Goal: Leave review/rating: Share an evaluation or opinion about a product, service, or content

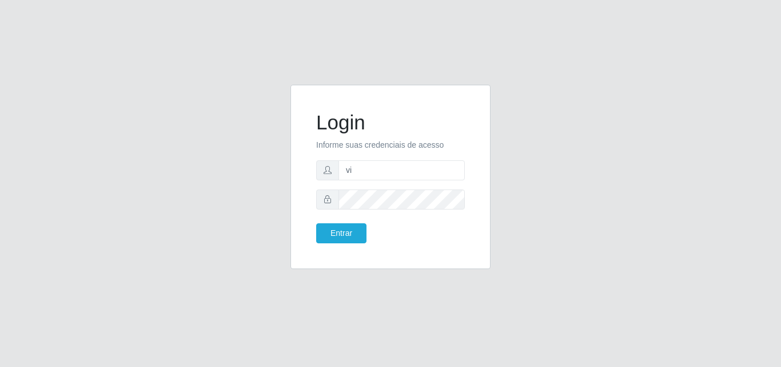
type input "vitoria@saullus"
click at [316, 223] on button "Entrar" at bounding box center [341, 233] width 50 height 20
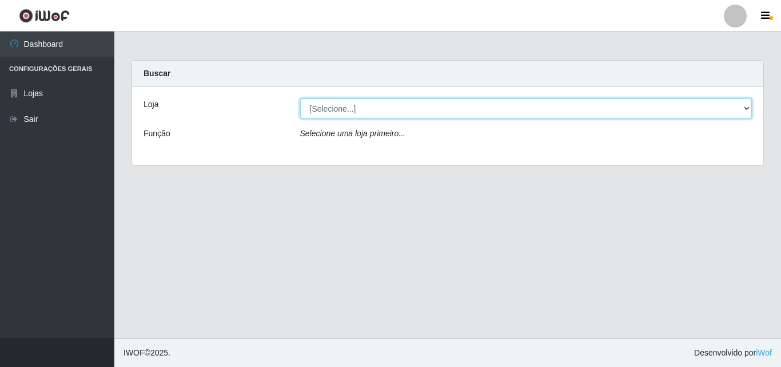
click at [406, 113] on select "[Selecione...] Saullus Supermercados" at bounding box center [526, 108] width 452 height 20
select select "423"
click at [300, 98] on select "[Selecione...] Saullus Supermercados" at bounding box center [526, 108] width 452 height 20
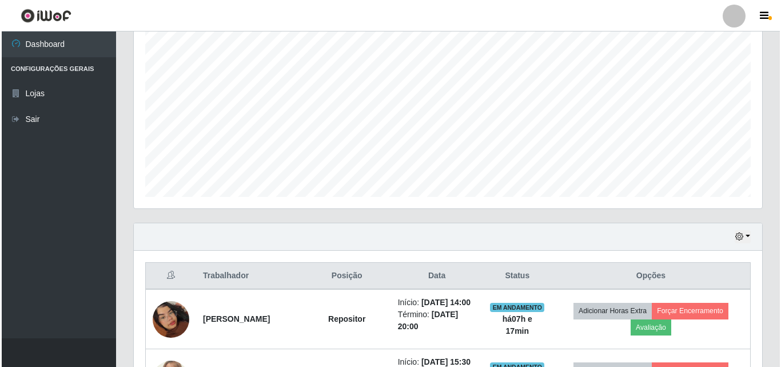
scroll to position [457, 0]
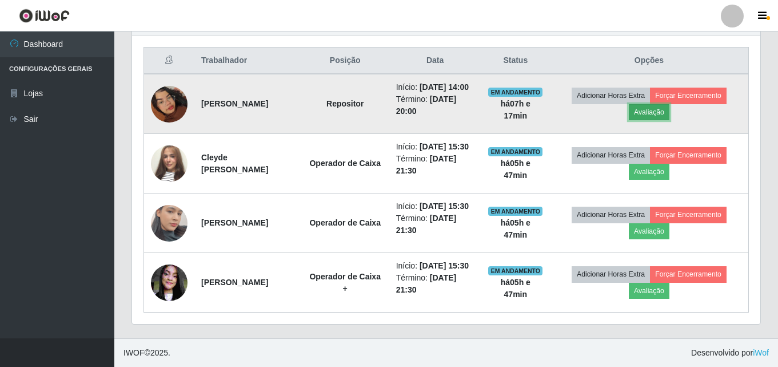
click at [654, 104] on button "Avaliação" at bounding box center [649, 112] width 41 height 16
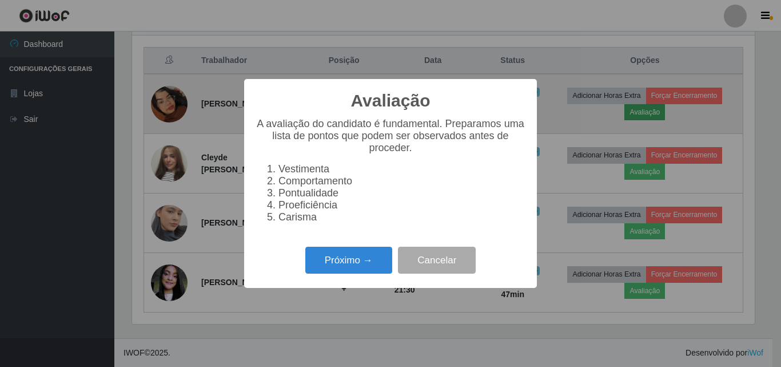
scroll to position [237, 623]
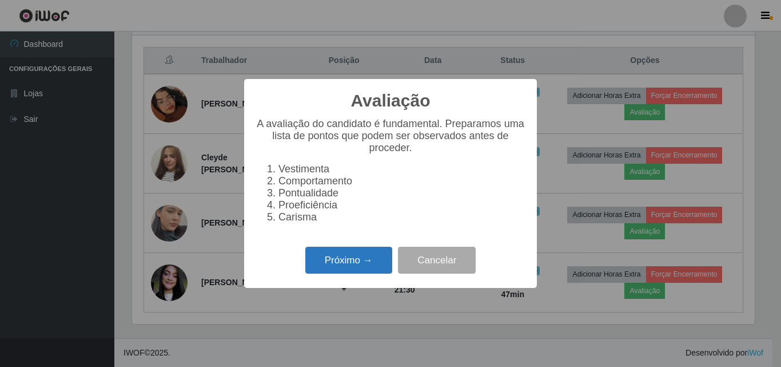
click at [359, 261] on button "Próximo →" at bounding box center [348, 259] width 87 height 27
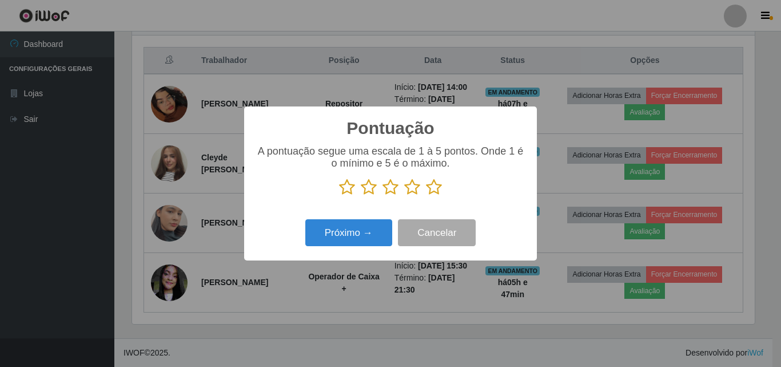
click at [423, 195] on p at bounding box center [391, 186] width 270 height 17
click at [428, 188] on icon at bounding box center [434, 186] width 16 height 17
click at [426, 196] on input "radio" at bounding box center [426, 196] width 0 height 0
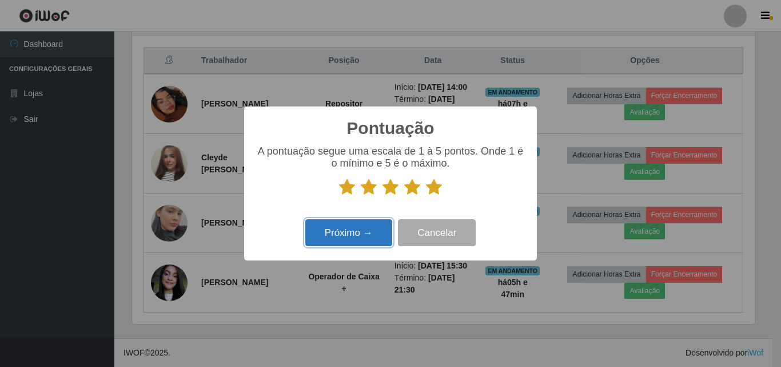
click at [368, 236] on button "Próximo →" at bounding box center [348, 232] width 87 height 27
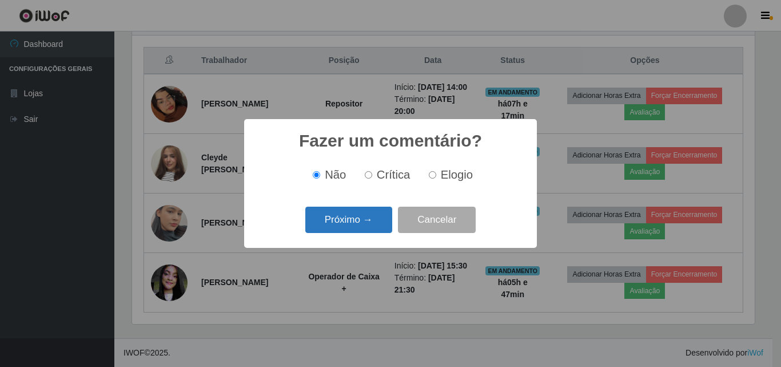
click at [374, 224] on button "Próximo →" at bounding box center [348, 219] width 87 height 27
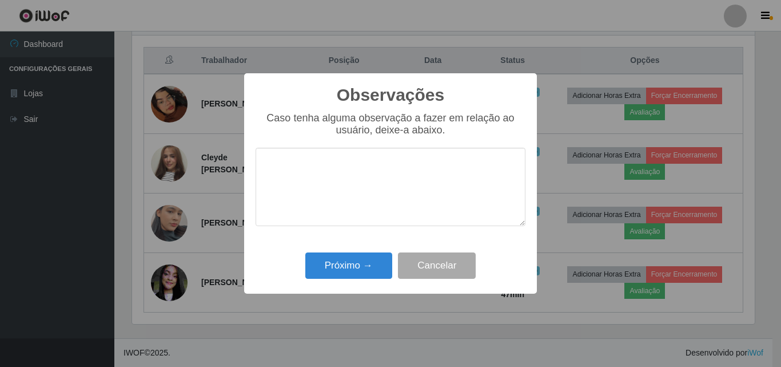
click at [373, 176] on textarea at bounding box center [391, 187] width 270 height 78
type textarea "590868"
drag, startPoint x: 343, startPoint y: 201, endPoint x: 83, endPoint y: 173, distance: 261.8
click at [83, 173] on div "Observações × Caso tenha alguma observação a fazer em relação ao usuário, deixe…" at bounding box center [390, 183] width 781 height 367
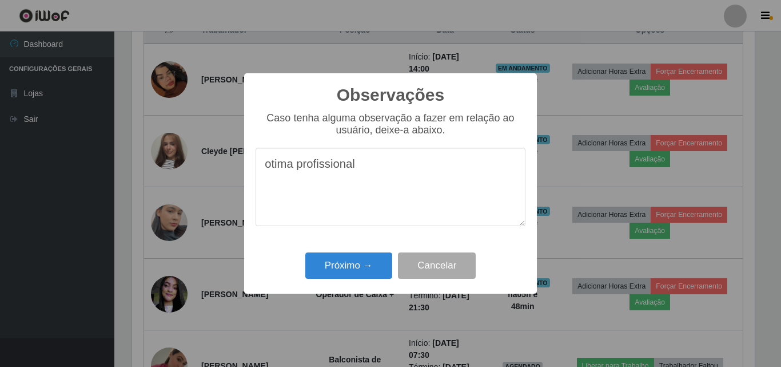
drag, startPoint x: 427, startPoint y: 171, endPoint x: 246, endPoint y: 168, distance: 180.7
click at [246, 168] on div "Observações × Caso tenha alguma observação a fazer em relação ao usuário, deixe…" at bounding box center [390, 183] width 293 height 220
type textarea "otima profissional"
click at [359, 276] on button "Próximo →" at bounding box center [348, 265] width 87 height 27
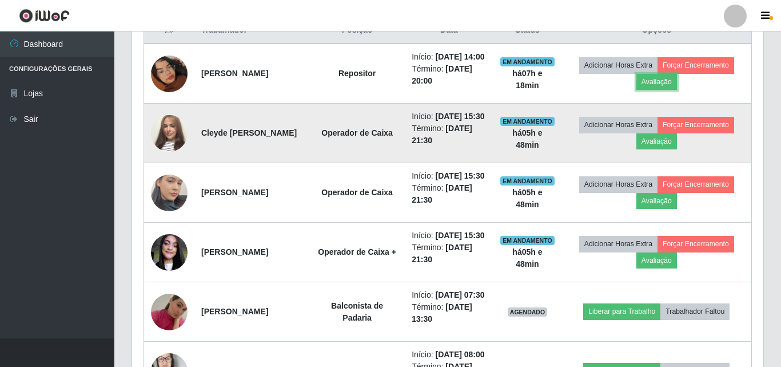
scroll to position [237, 628]
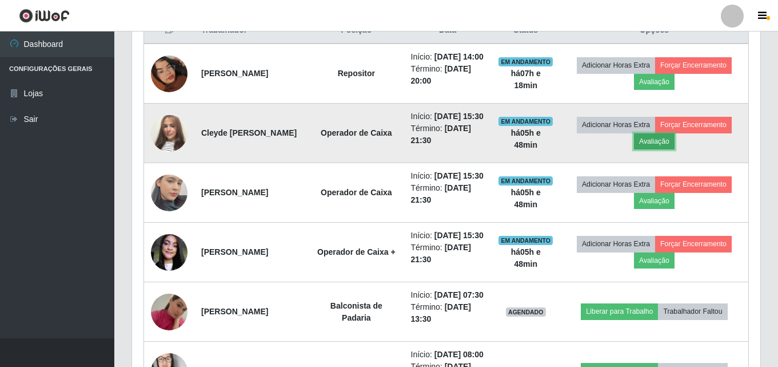
click at [663, 149] on button "Avaliação" at bounding box center [654, 141] width 41 height 16
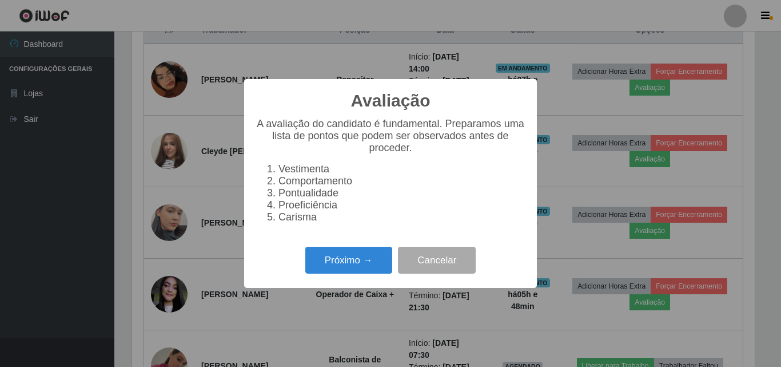
scroll to position [237, 623]
click at [361, 259] on button "Próximo →" at bounding box center [348, 259] width 87 height 27
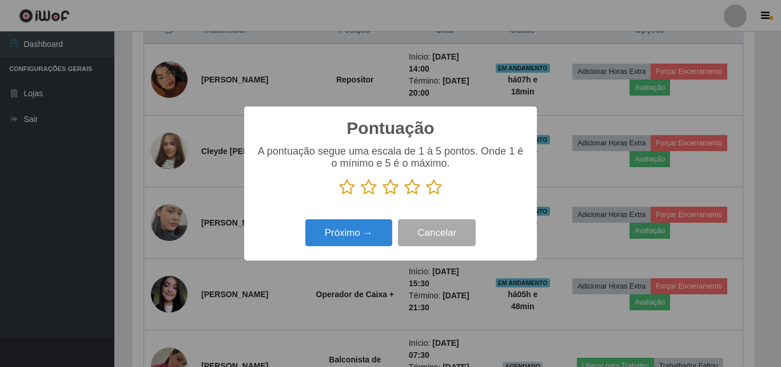
click at [431, 188] on icon at bounding box center [434, 186] width 16 height 17
click at [426, 196] on input "radio" at bounding box center [426, 196] width 0 height 0
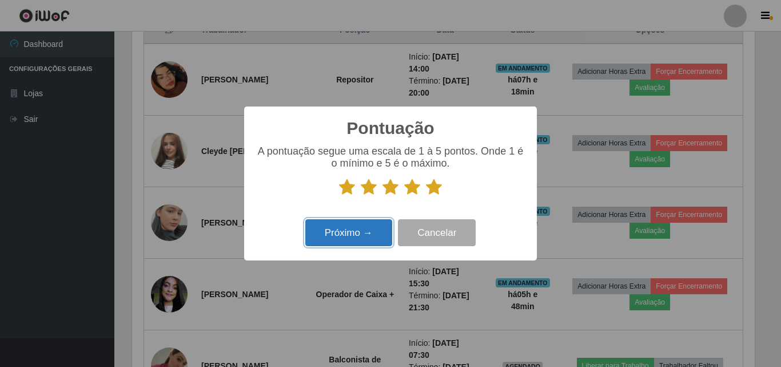
click at [362, 234] on button "Próximo →" at bounding box center [348, 232] width 87 height 27
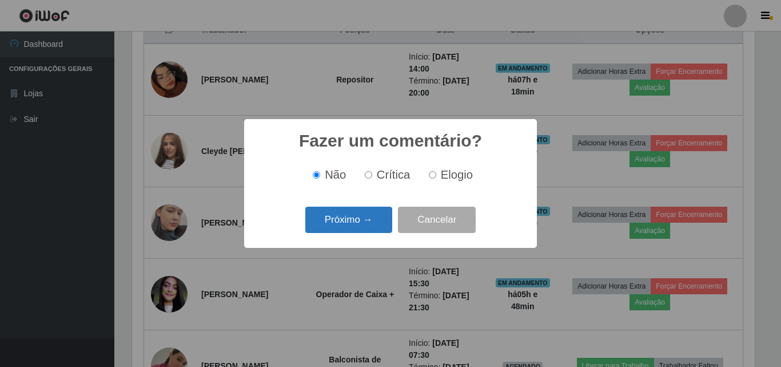
click at [368, 215] on button "Próximo →" at bounding box center [348, 219] width 87 height 27
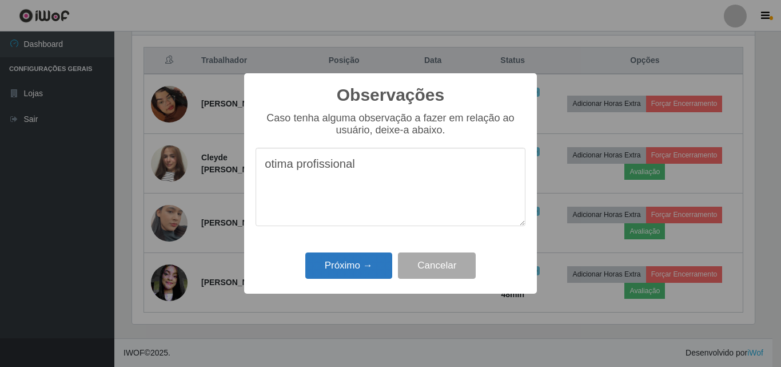
type textarea "otima profissional"
click at [368, 257] on button "Próximo →" at bounding box center [348, 265] width 87 height 27
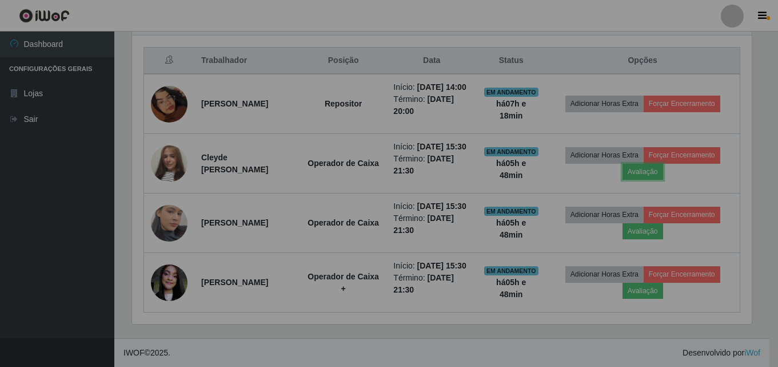
scroll to position [237, 628]
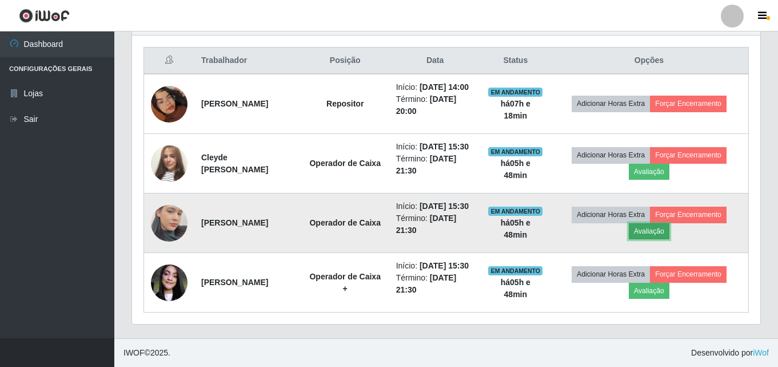
click at [669, 229] on button "Avaliação" at bounding box center [649, 231] width 41 height 16
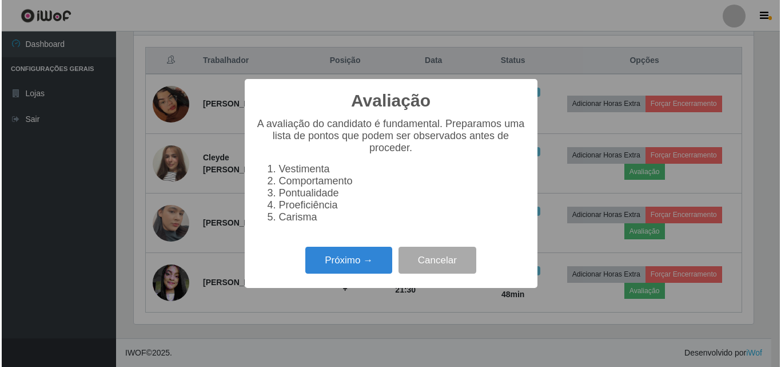
scroll to position [237, 623]
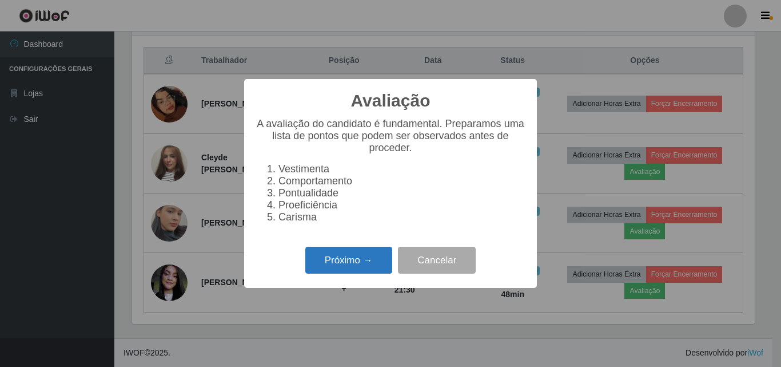
click at [353, 265] on button "Próximo →" at bounding box center [348, 259] width 87 height 27
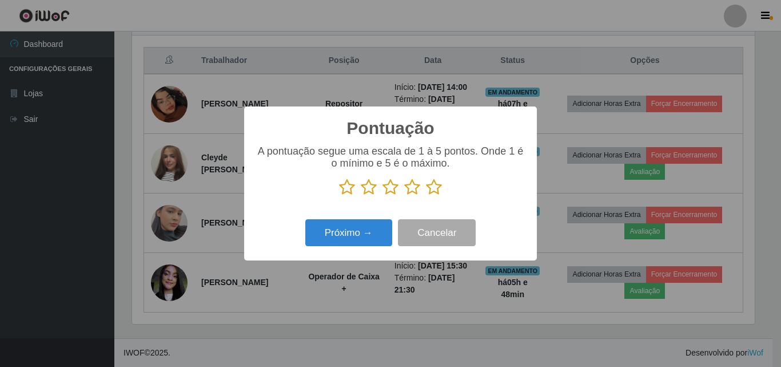
click at [436, 187] on icon at bounding box center [434, 186] width 16 height 17
click at [426, 196] on input "radio" at bounding box center [426, 196] width 0 height 0
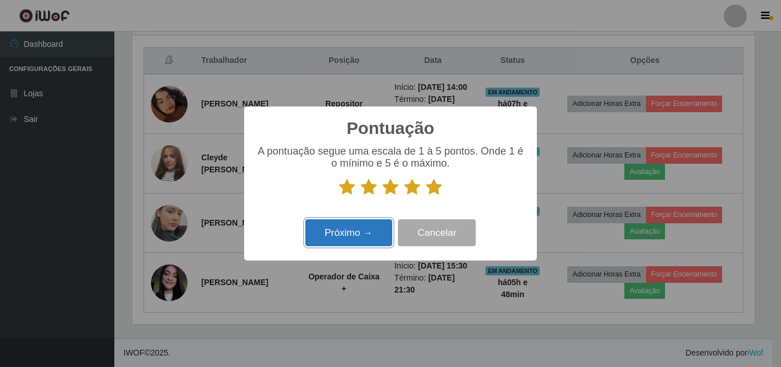
click at [379, 229] on button "Próximo →" at bounding box center [348, 232] width 87 height 27
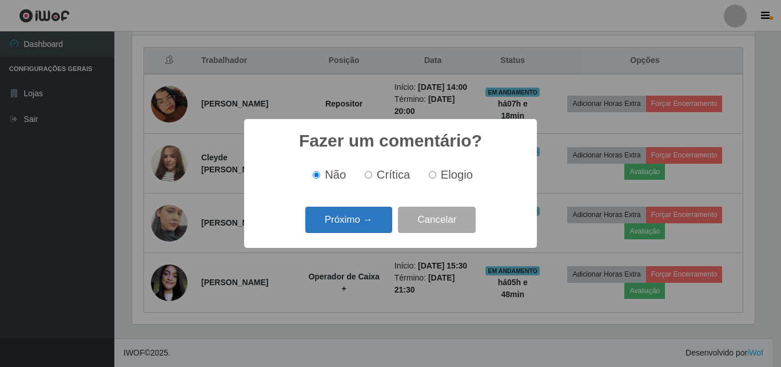
click at [379, 226] on button "Próximo →" at bounding box center [348, 219] width 87 height 27
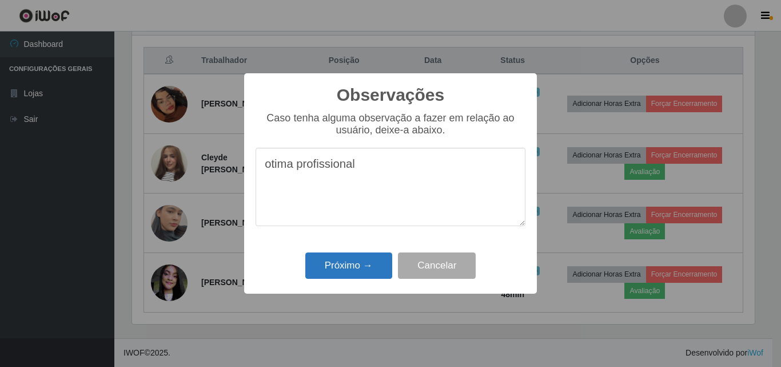
type textarea "otima profissional"
click at [340, 272] on button "Próximo →" at bounding box center [348, 265] width 87 height 27
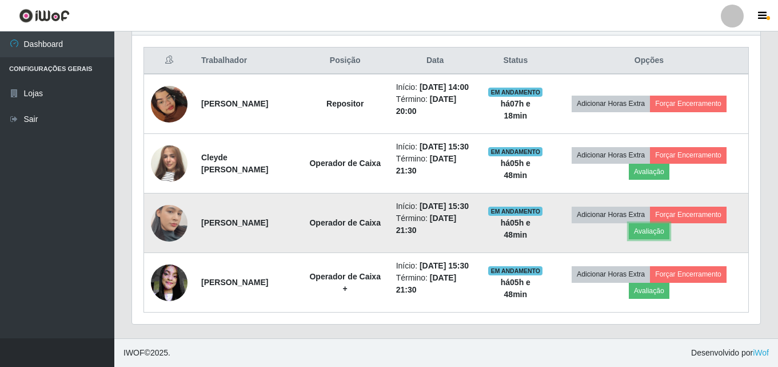
scroll to position [237, 628]
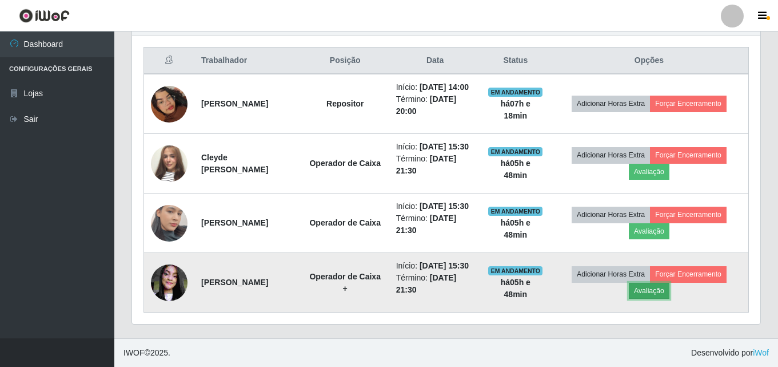
click at [642, 299] on button "Avaliação" at bounding box center [649, 290] width 41 height 16
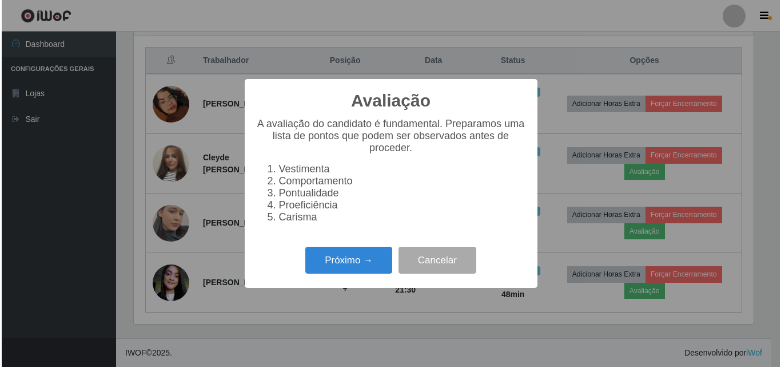
scroll to position [237, 623]
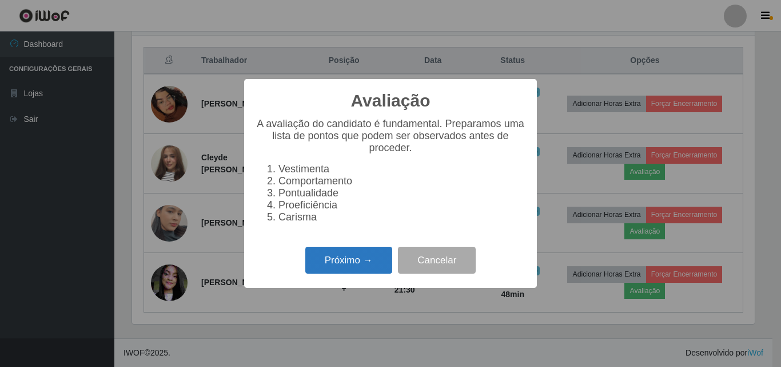
click at [376, 269] on button "Próximo →" at bounding box center [348, 259] width 87 height 27
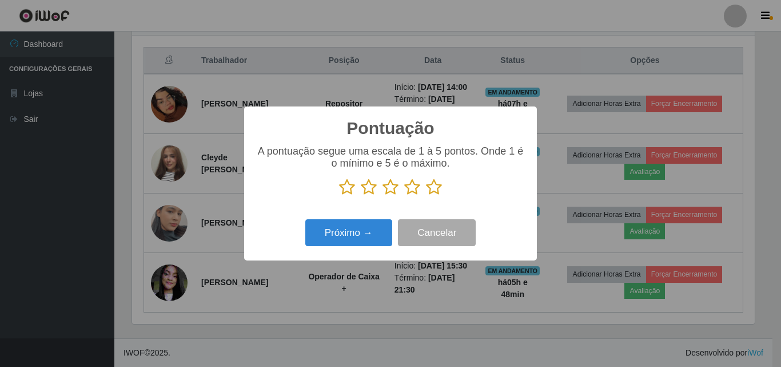
click at [440, 190] on icon at bounding box center [434, 186] width 16 height 17
click at [426, 196] on input "radio" at bounding box center [426, 196] width 0 height 0
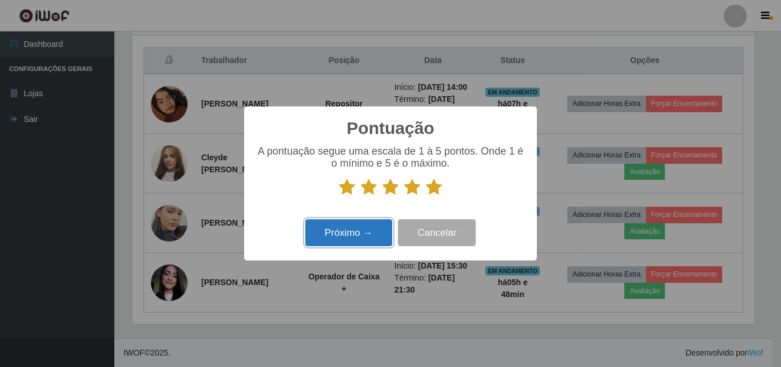
click at [387, 229] on button "Próximo →" at bounding box center [348, 232] width 87 height 27
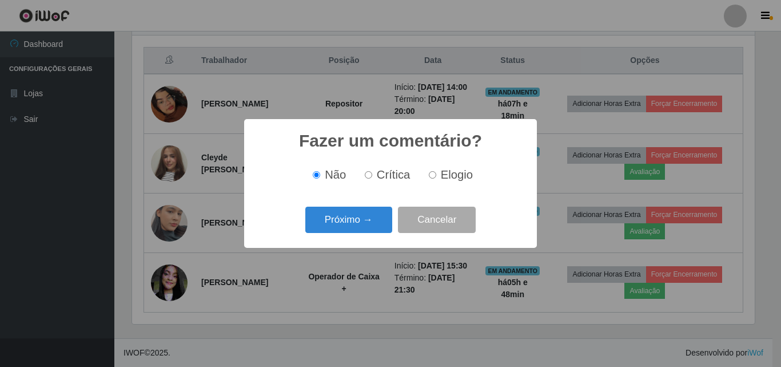
click at [394, 213] on div "Próximo → Cancelar" at bounding box center [391, 219] width 270 height 33
click at [383, 218] on button "Próximo →" at bounding box center [348, 219] width 87 height 27
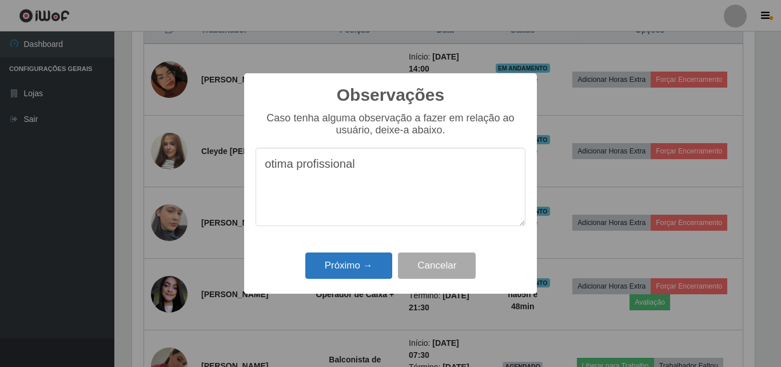
type textarea "otima profissional"
click at [355, 261] on button "Próximo →" at bounding box center [348, 265] width 87 height 27
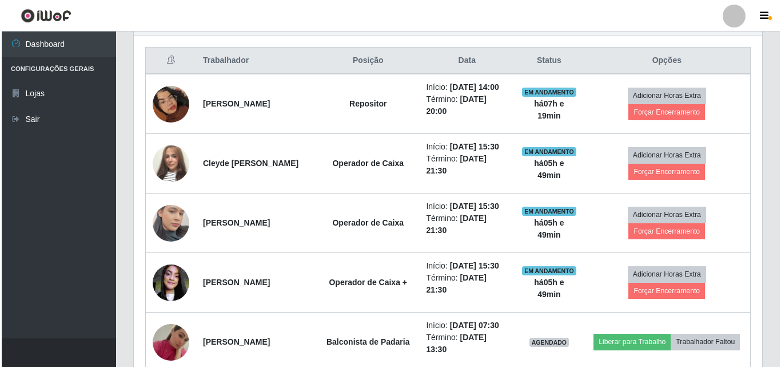
scroll to position [457, 0]
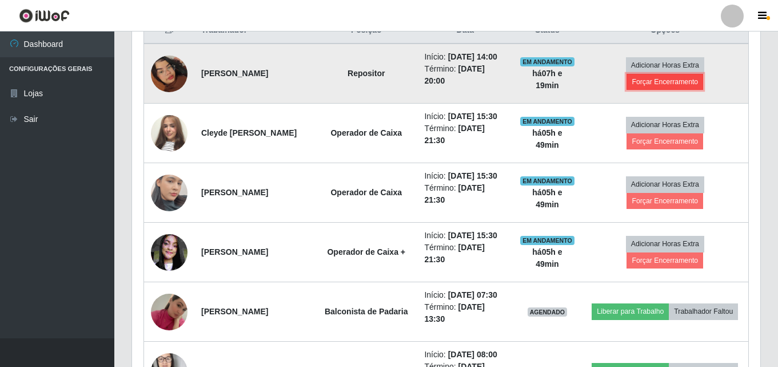
click at [693, 90] on button "Forçar Encerramento" at bounding box center [665, 82] width 77 height 16
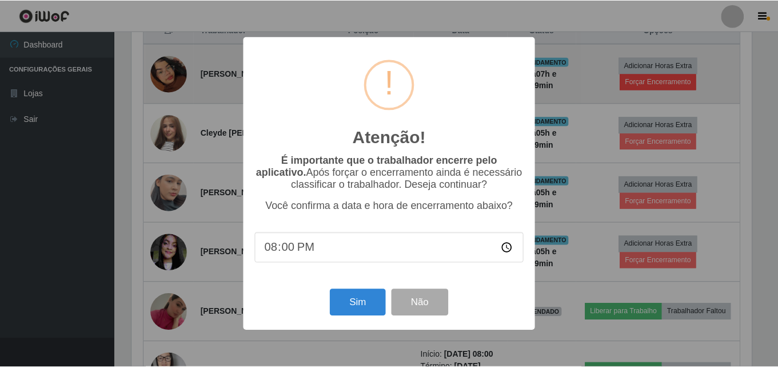
scroll to position [237, 623]
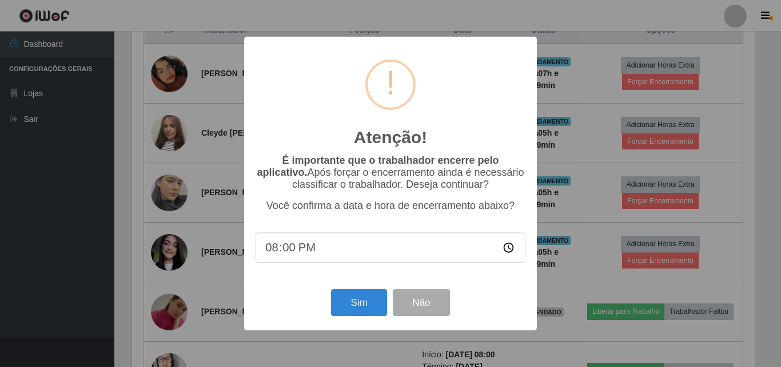
click at [355, 319] on div "Sim Não" at bounding box center [391, 302] width 270 height 33
click at [355, 313] on button "Sim" at bounding box center [358, 302] width 55 height 27
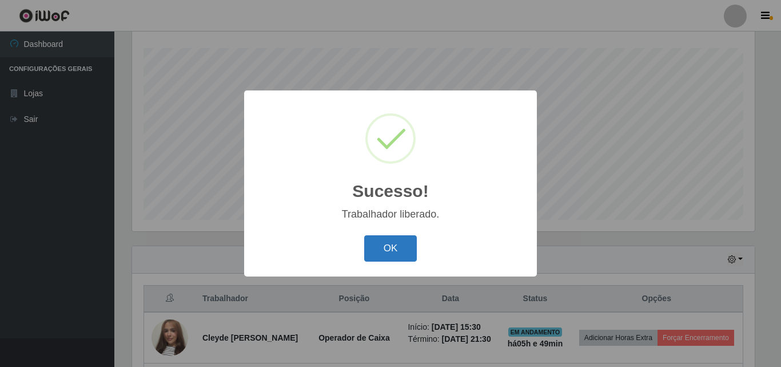
click at [372, 246] on button "OK" at bounding box center [390, 248] width 53 height 27
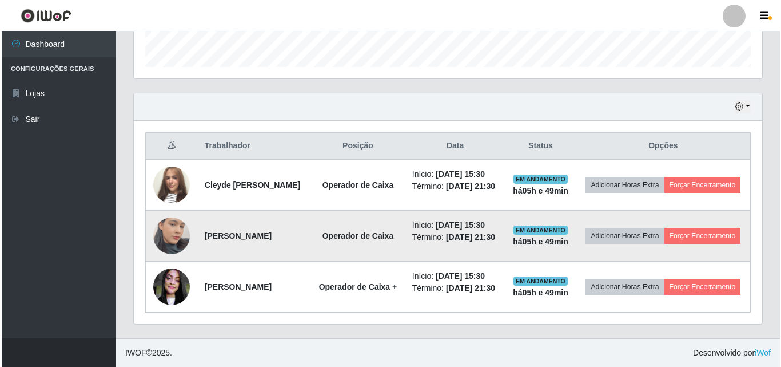
scroll to position [368, 0]
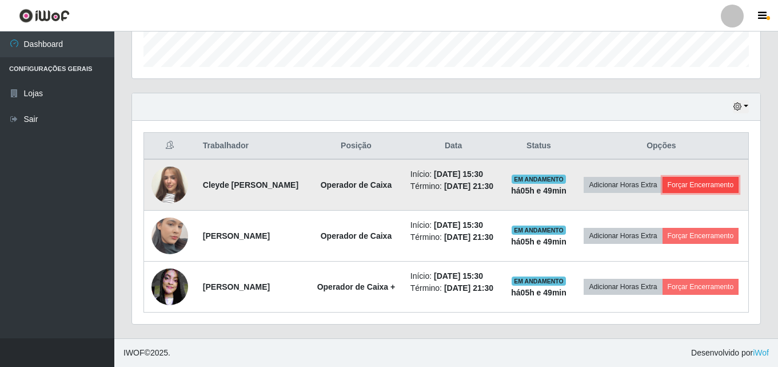
click at [663, 177] on button "Forçar Encerramento" at bounding box center [701, 185] width 77 height 16
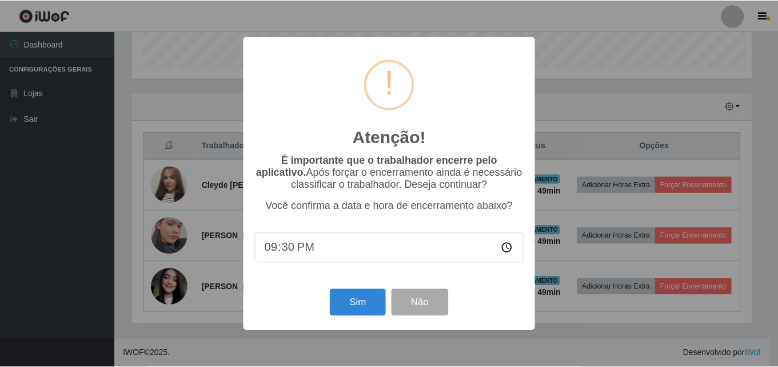
scroll to position [237, 623]
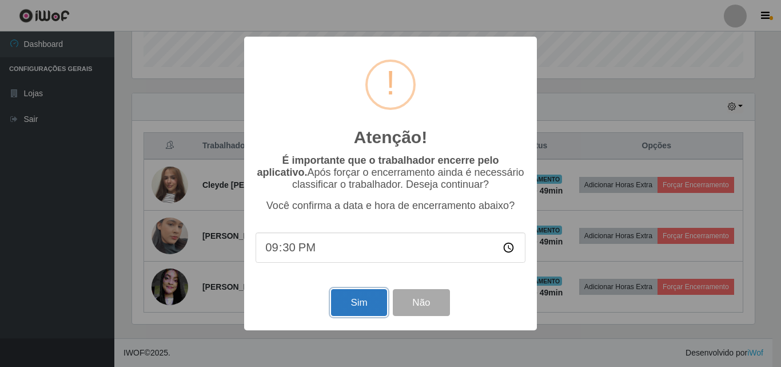
click at [363, 305] on button "Sim" at bounding box center [358, 302] width 55 height 27
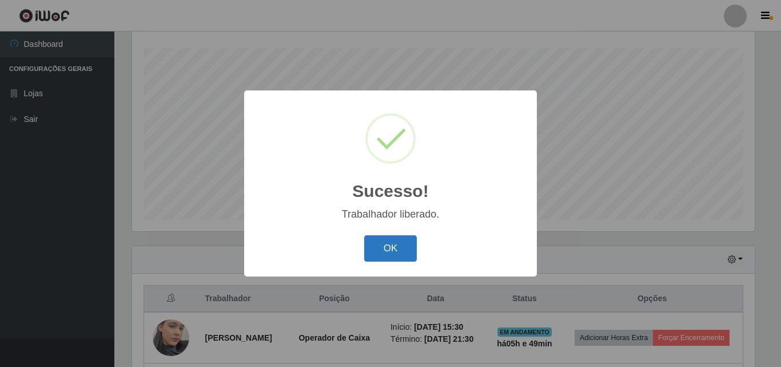
click at [378, 260] on button "OK" at bounding box center [390, 248] width 53 height 27
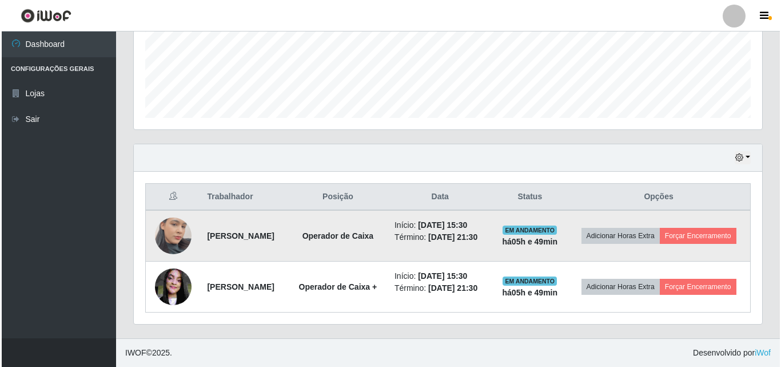
scroll to position [308, 0]
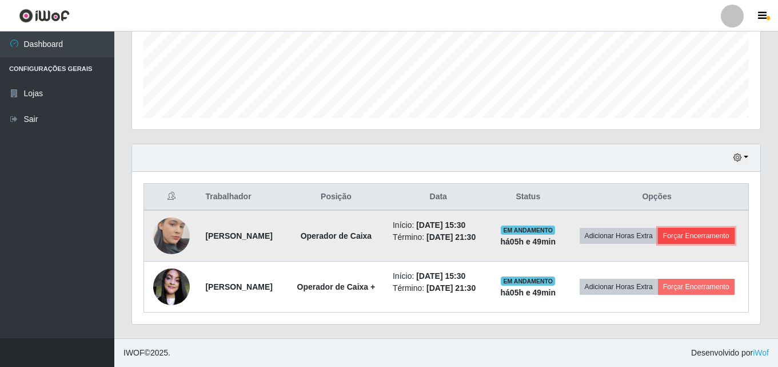
click at [658, 228] on button "Forçar Encerramento" at bounding box center [696, 236] width 77 height 16
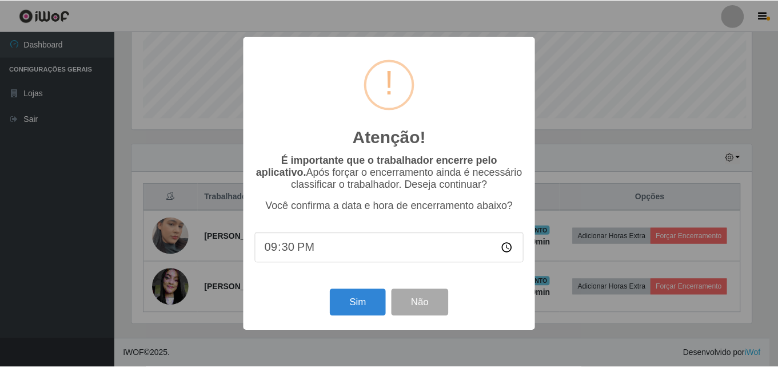
scroll to position [237, 623]
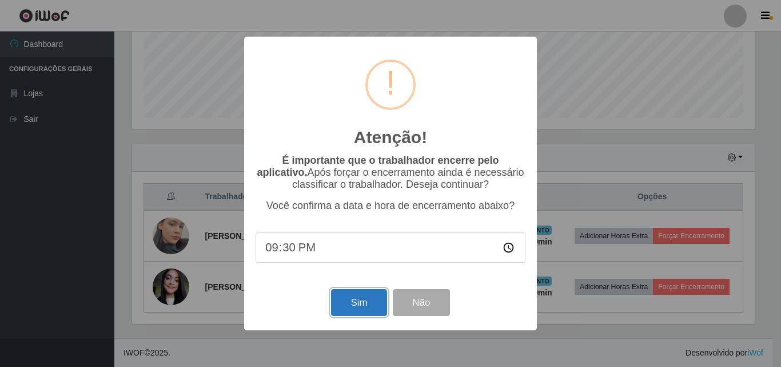
click at [381, 304] on button "Sim" at bounding box center [358, 302] width 55 height 27
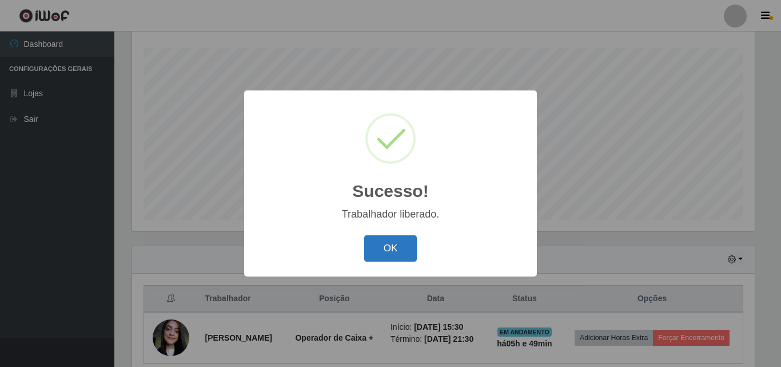
click at [376, 237] on button "OK" at bounding box center [390, 248] width 53 height 27
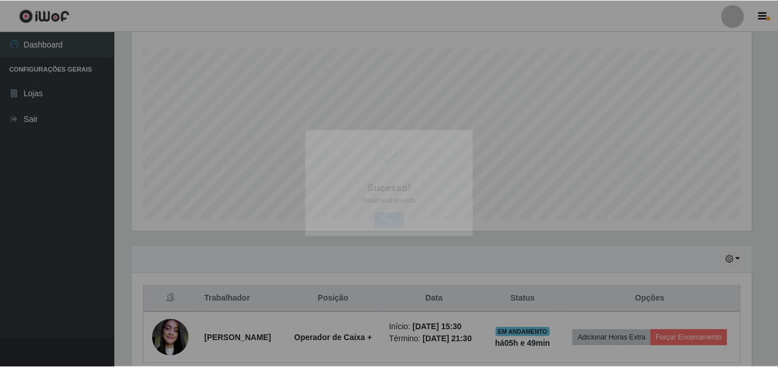
scroll to position [0, 0]
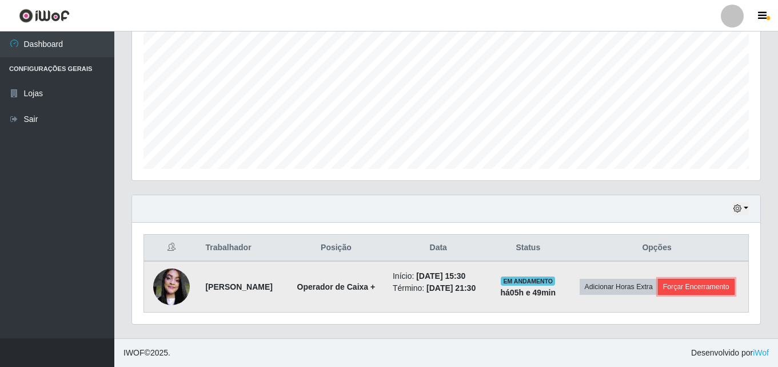
click at [658, 295] on button "Forçar Encerramento" at bounding box center [696, 286] width 77 height 16
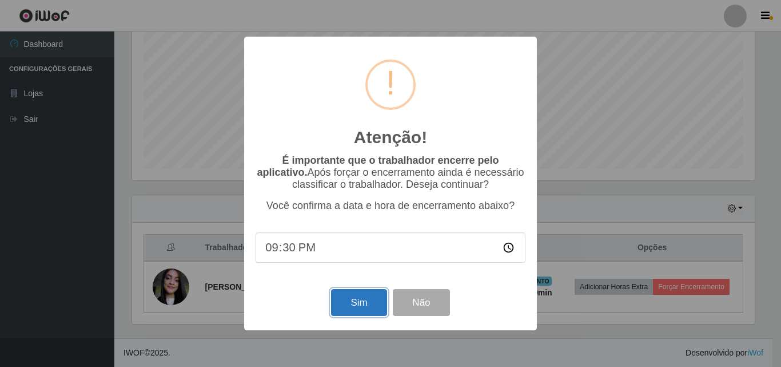
click at [344, 292] on button "Sim" at bounding box center [358, 302] width 55 height 27
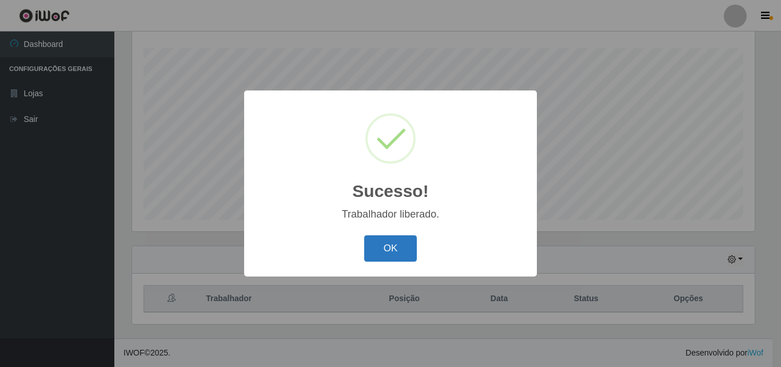
click at [409, 249] on button "OK" at bounding box center [390, 248] width 53 height 27
